Goal: Information Seeking & Learning: Learn about a topic

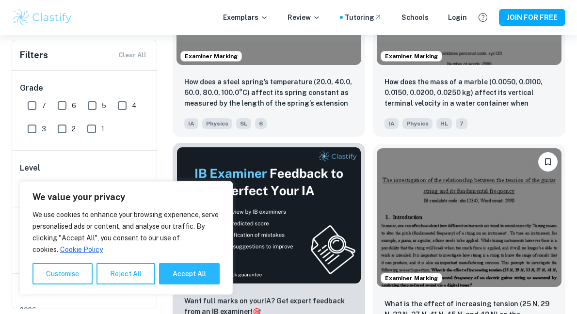
scroll to position [414, 0]
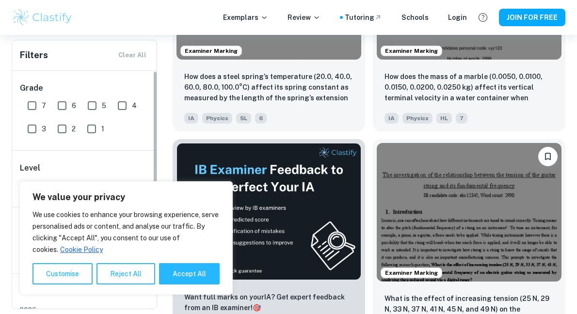
click at [31, 103] on input "7" at bounding box center [31, 105] width 19 height 19
checkbox input "true"
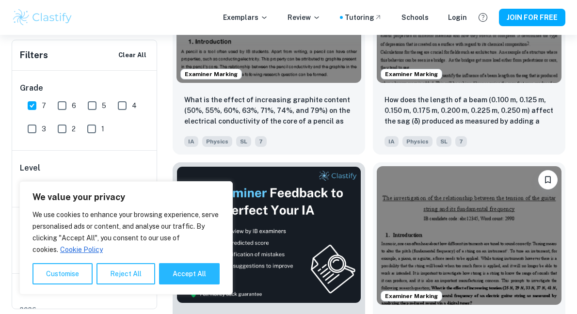
scroll to position [438, 0]
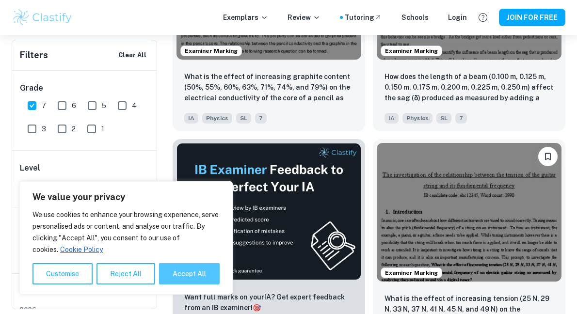
click at [183, 277] on button "Accept All" at bounding box center [189, 273] width 61 height 21
checkbox input "true"
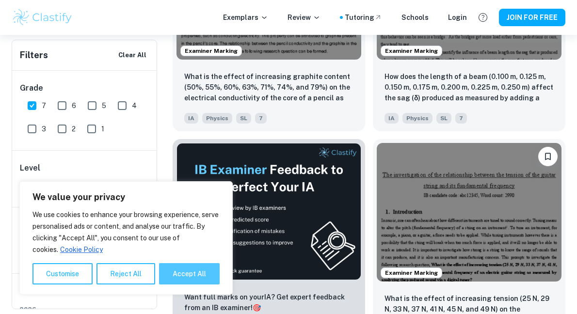
checkbox input "true"
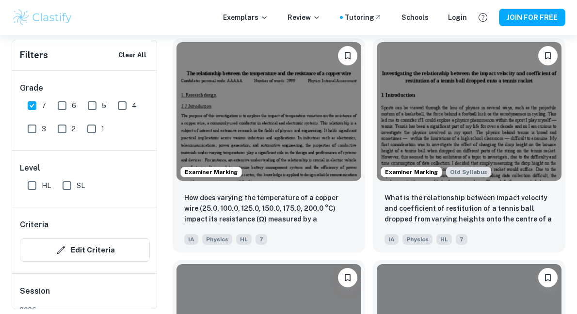
scroll to position [1240, 0]
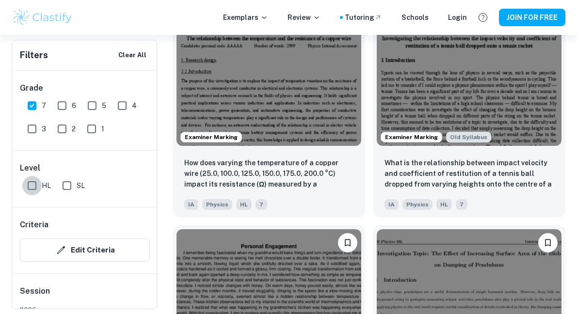
click at [33, 184] on input "HL" at bounding box center [31, 185] width 19 height 19
checkbox input "true"
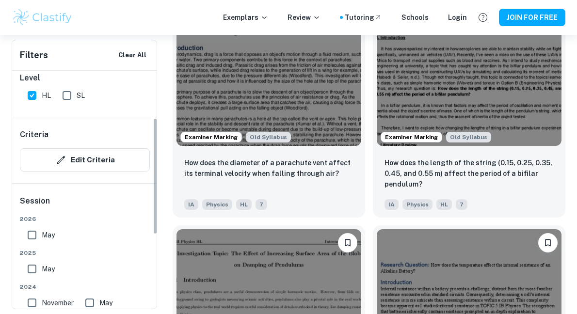
scroll to position [96, 0]
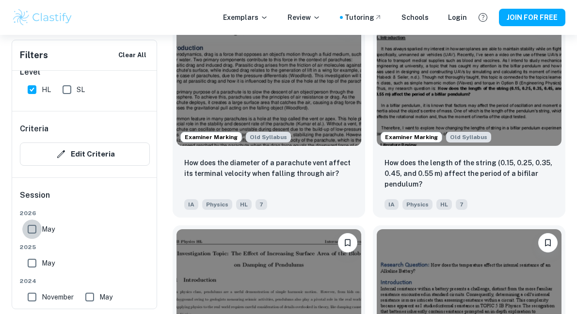
click at [31, 232] on input "May" at bounding box center [31, 229] width 19 height 19
checkbox input "true"
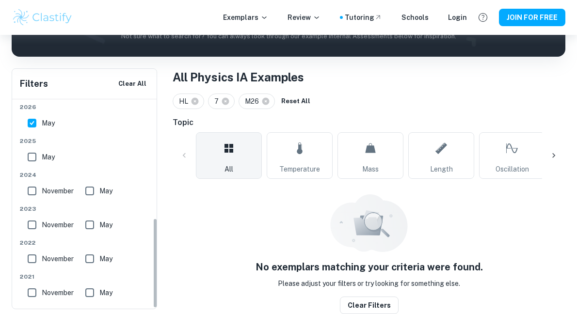
scroll to position [209, 0]
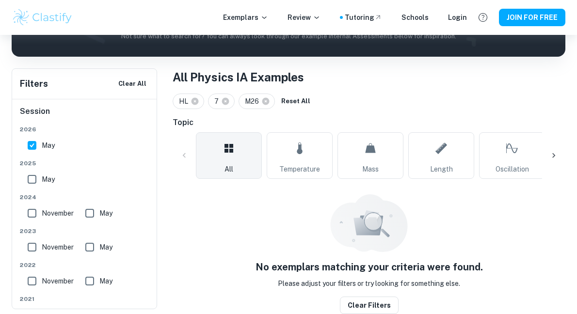
click at [29, 181] on input "May" at bounding box center [31, 179] width 19 height 19
checkbox input "true"
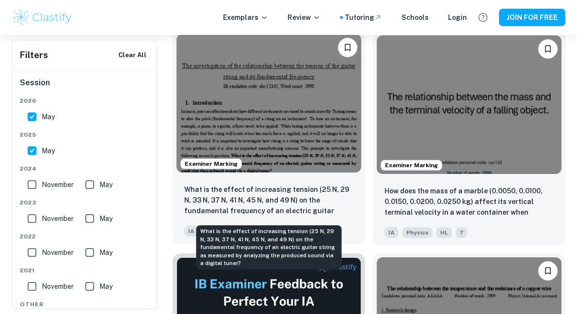
scroll to position [325, 0]
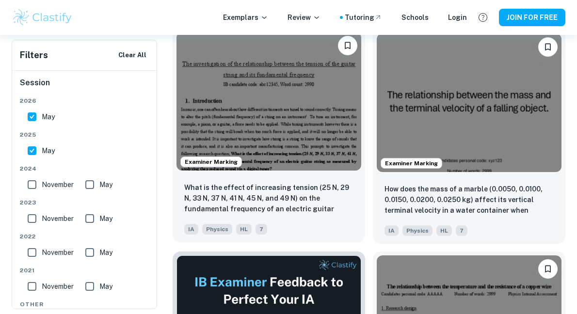
click at [292, 132] on img at bounding box center [269, 101] width 185 height 139
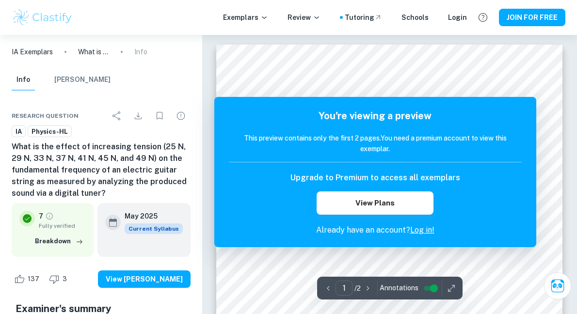
click at [429, 287] on input "controlled" at bounding box center [434, 289] width 35 height 12
click at [429, 288] on input "controlled" at bounding box center [426, 289] width 35 height 12
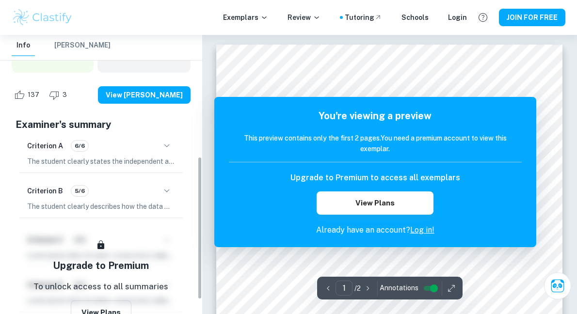
scroll to position [256, 0]
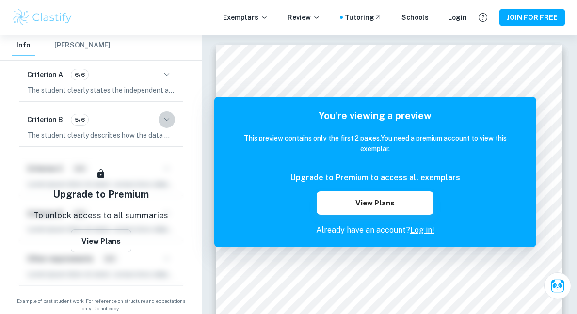
click at [172, 121] on icon "button" at bounding box center [167, 120] width 12 height 12
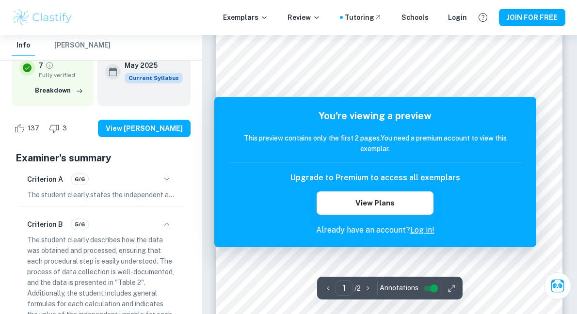
scroll to position [18, 0]
